Goal: Task Accomplishment & Management: Use online tool/utility

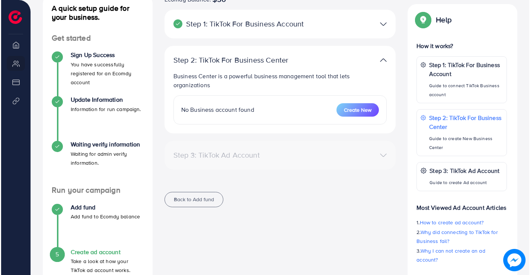
scroll to position [133, 0]
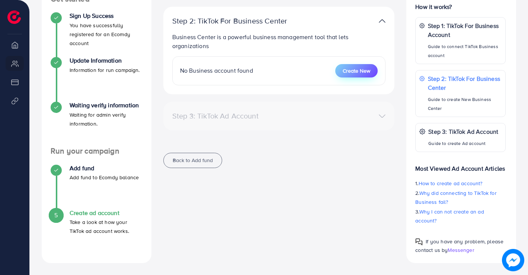
click at [356, 74] on button "Create New" at bounding box center [356, 70] width 42 height 13
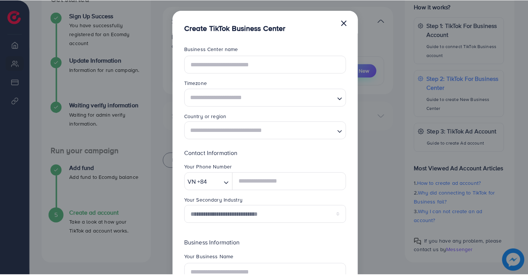
scroll to position [0, 0]
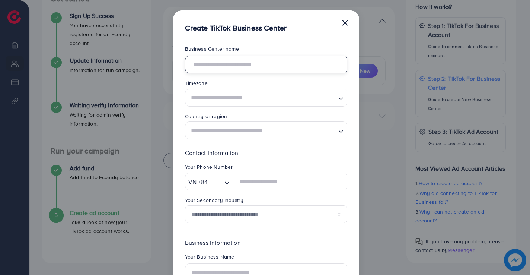
click at [282, 69] on input "text" at bounding box center [266, 64] width 162 height 18
click at [378, 49] on div "**********" at bounding box center [265, 137] width 530 height 275
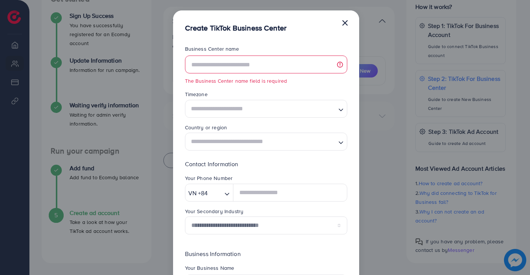
click at [343, 24] on button "×" at bounding box center [344, 22] width 7 height 15
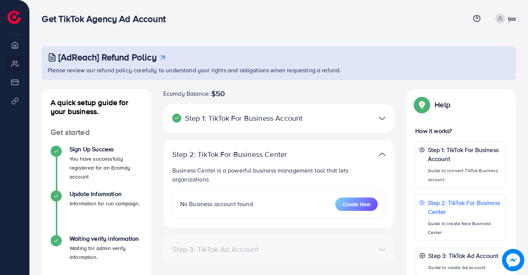
click at [385, 119] on img at bounding box center [382, 118] width 7 height 11
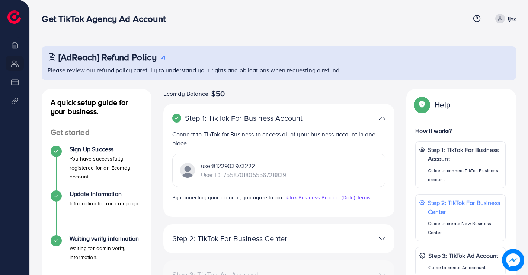
click at [385, 119] on img at bounding box center [382, 118] width 7 height 11
click at [381, 116] on img at bounding box center [382, 118] width 7 height 11
click at [384, 236] on img at bounding box center [382, 238] width 7 height 11
